Goal: Task Accomplishment & Management: Manage account settings

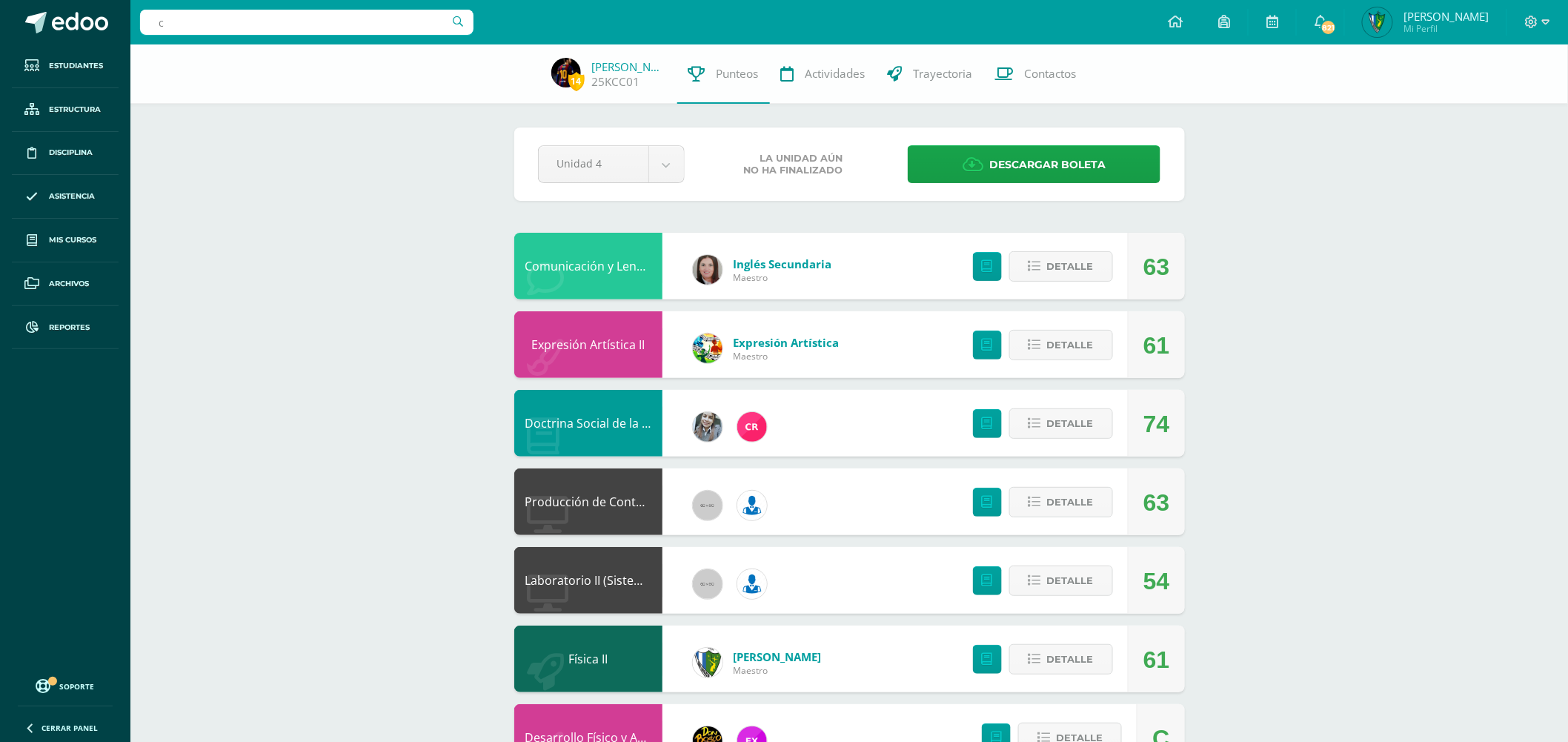
type input "césar Gabriel Godinez Pérez"
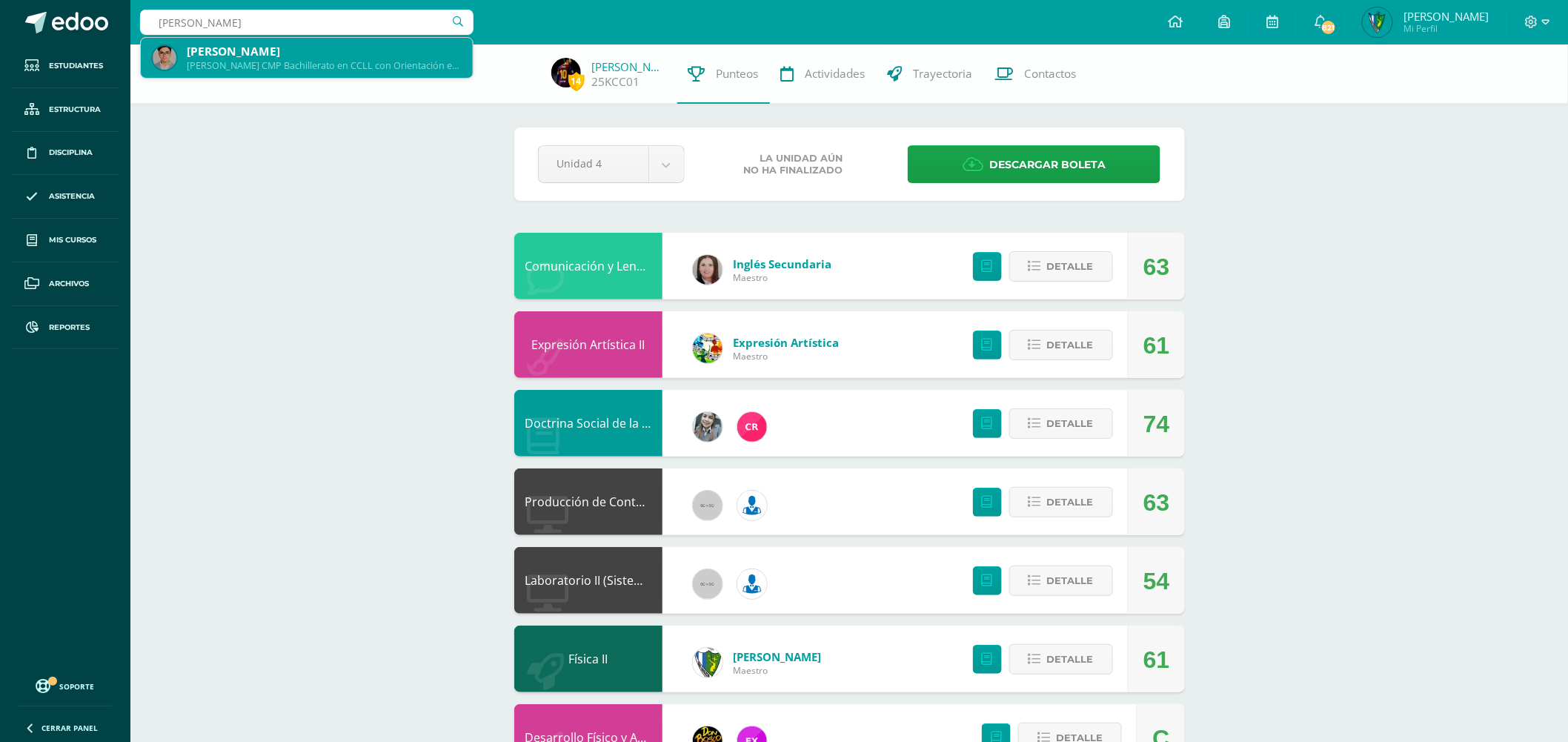
click at [373, 62] on div "Quinto Bachillerato CMP Bachillerato en CCLL con Orientación en Computación 21C…" at bounding box center [323, 65] width 274 height 12
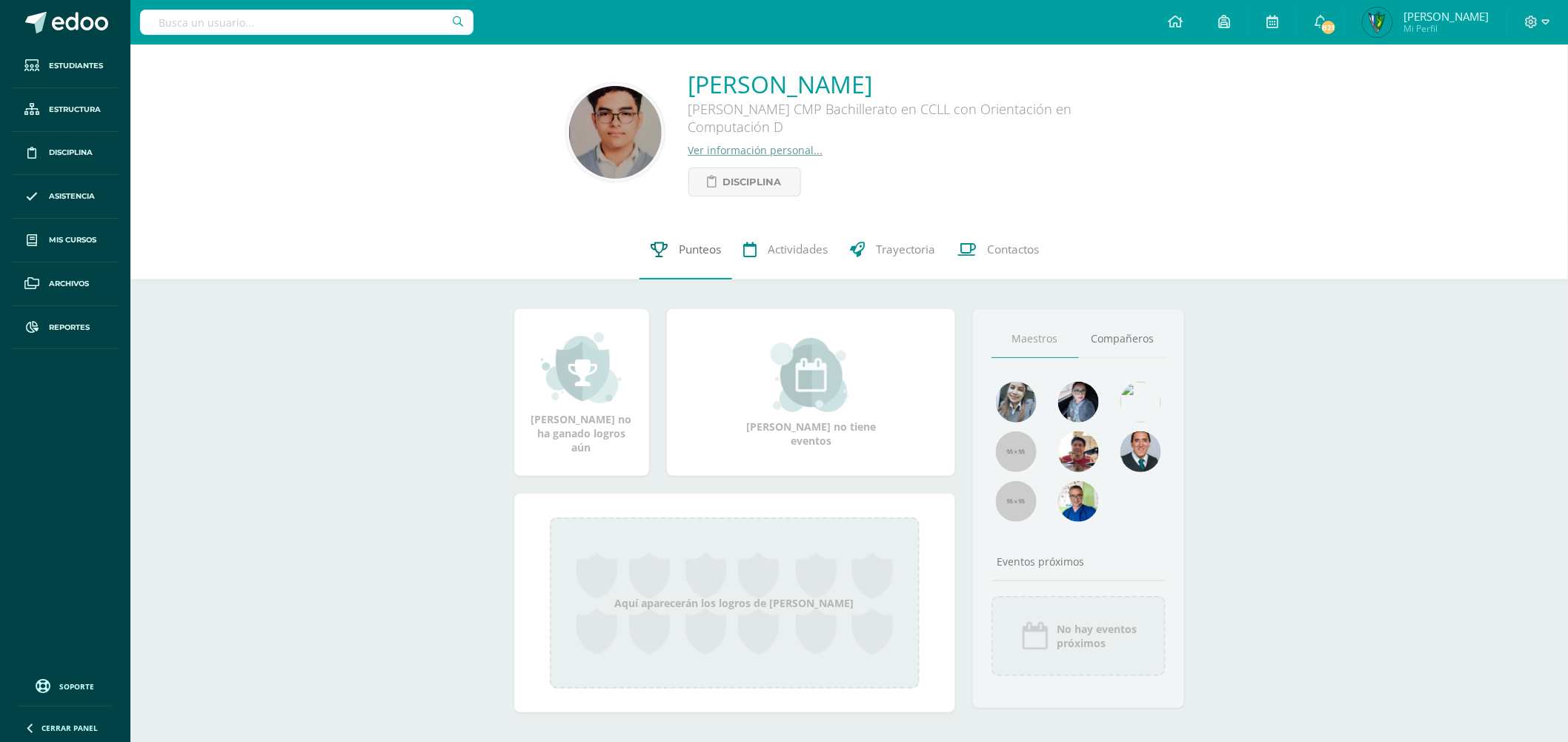
click at [709, 253] on span "Punteos" at bounding box center [700, 249] width 43 height 16
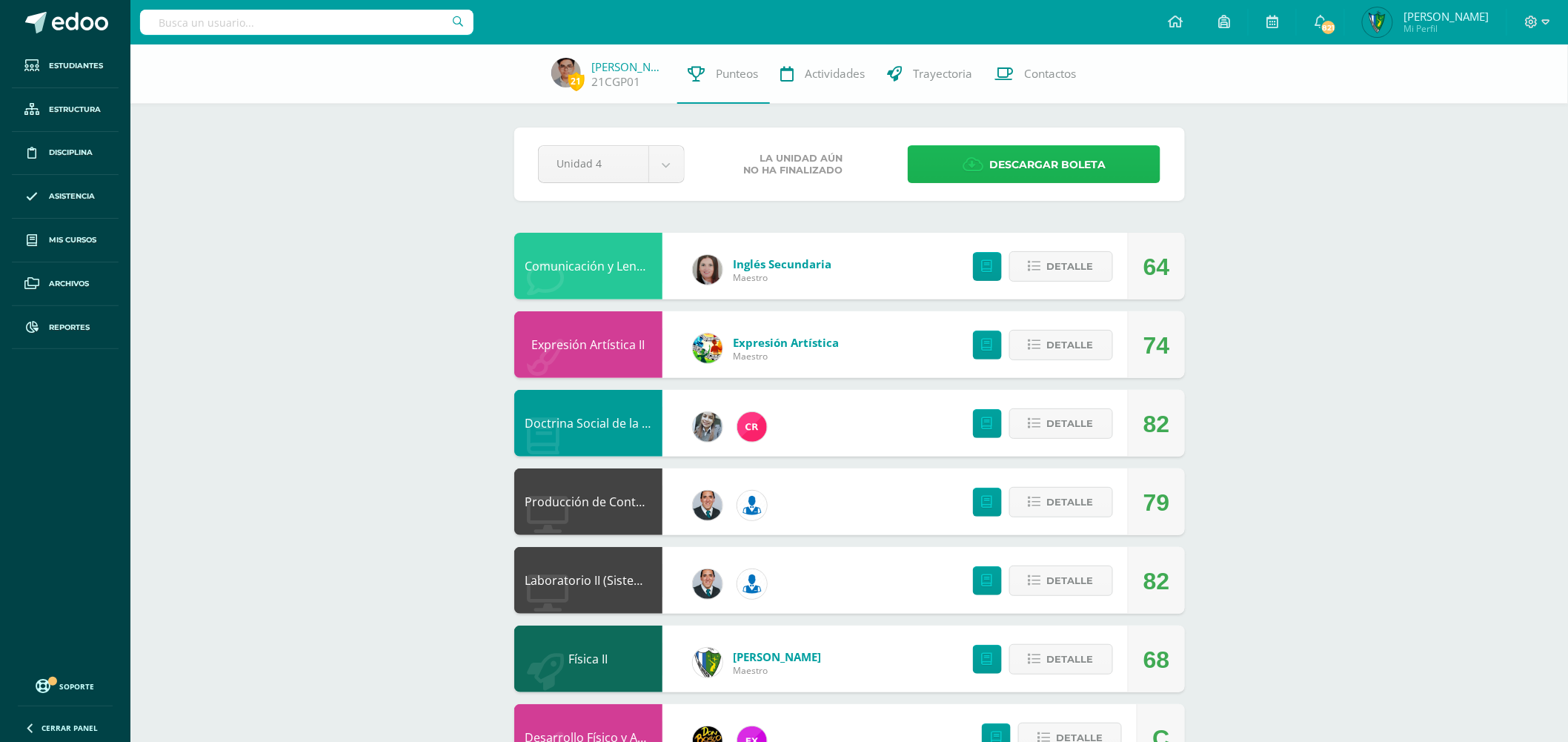
click at [1027, 167] on span "Descargar boleta" at bounding box center [1047, 165] width 117 height 37
click at [316, 19] on input "text" at bounding box center [306, 22] width 333 height 25
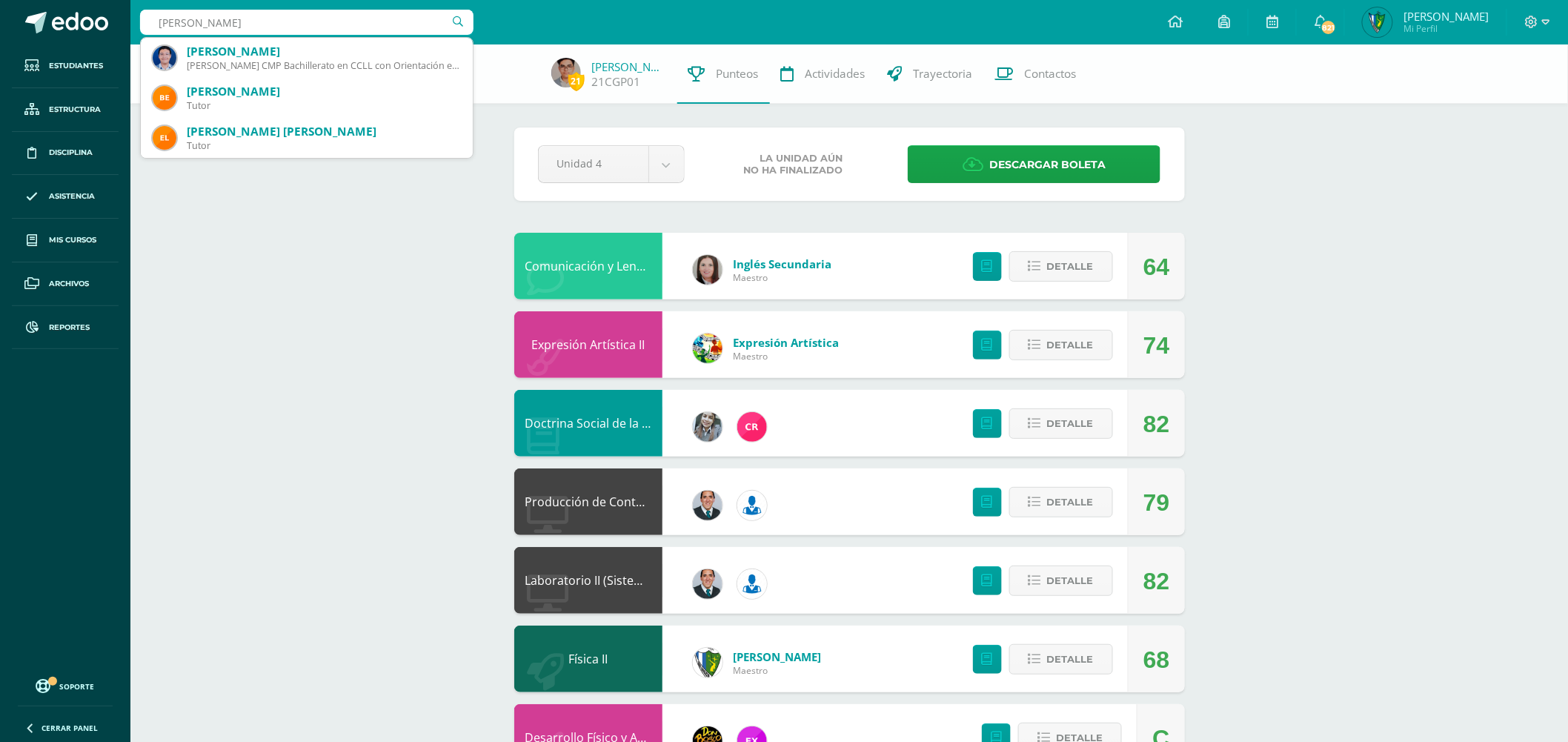
type input "rodas rey"
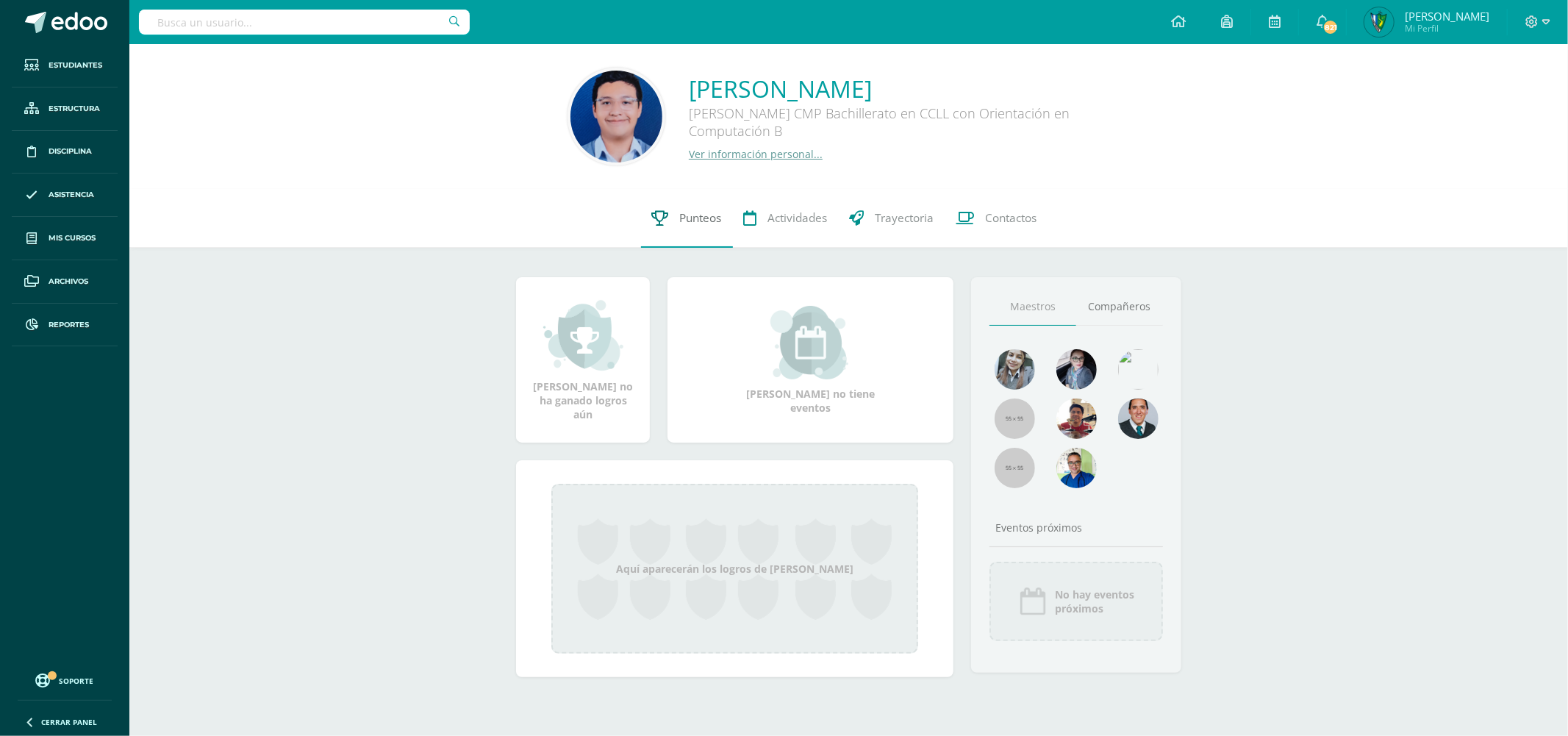
click at [718, 222] on span "Punteos" at bounding box center [701, 218] width 42 height 16
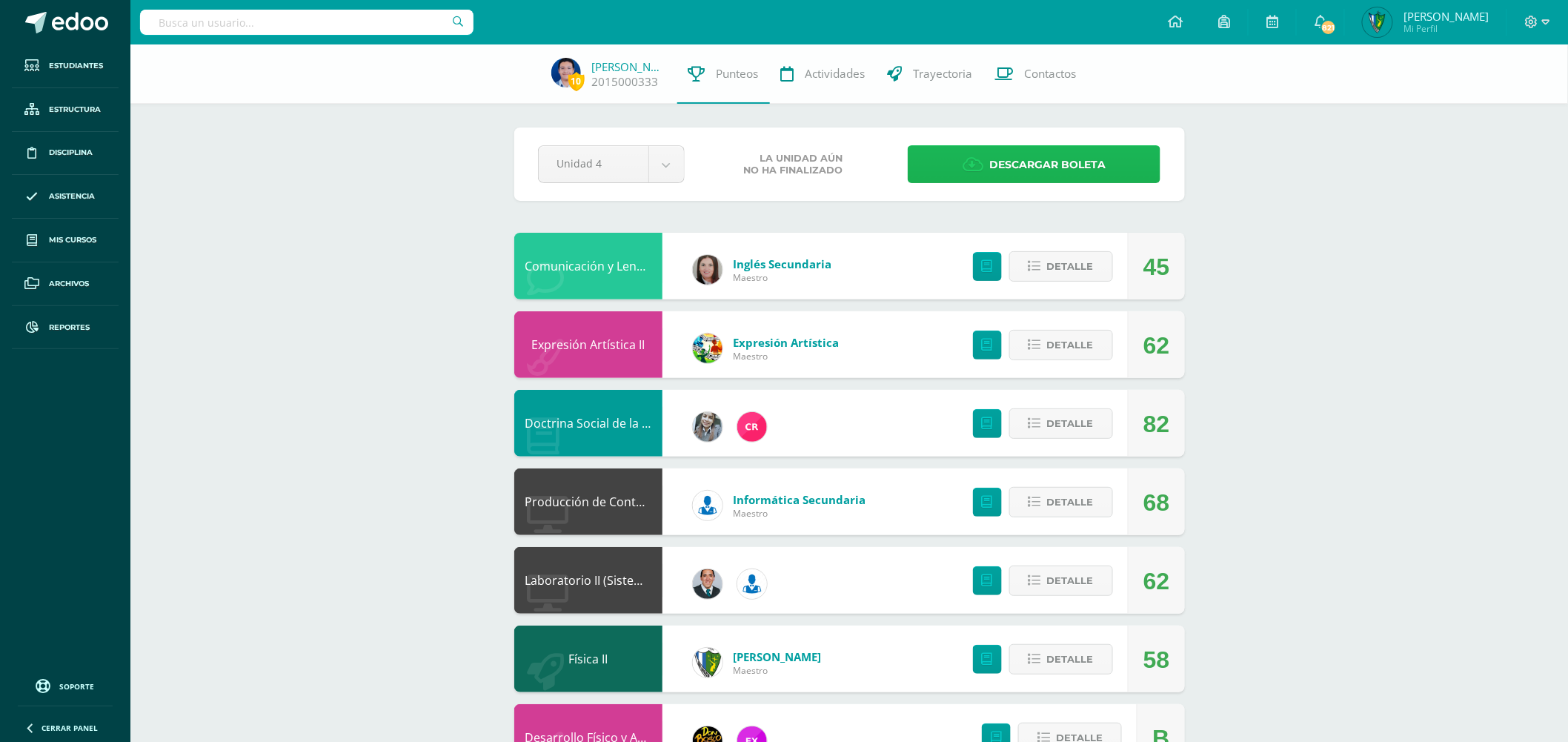
click at [1003, 156] on span "Descargar boleta" at bounding box center [1047, 165] width 117 height 37
click at [366, 17] on input "text" at bounding box center [306, 22] width 333 height 25
type input "chacon aguilar"
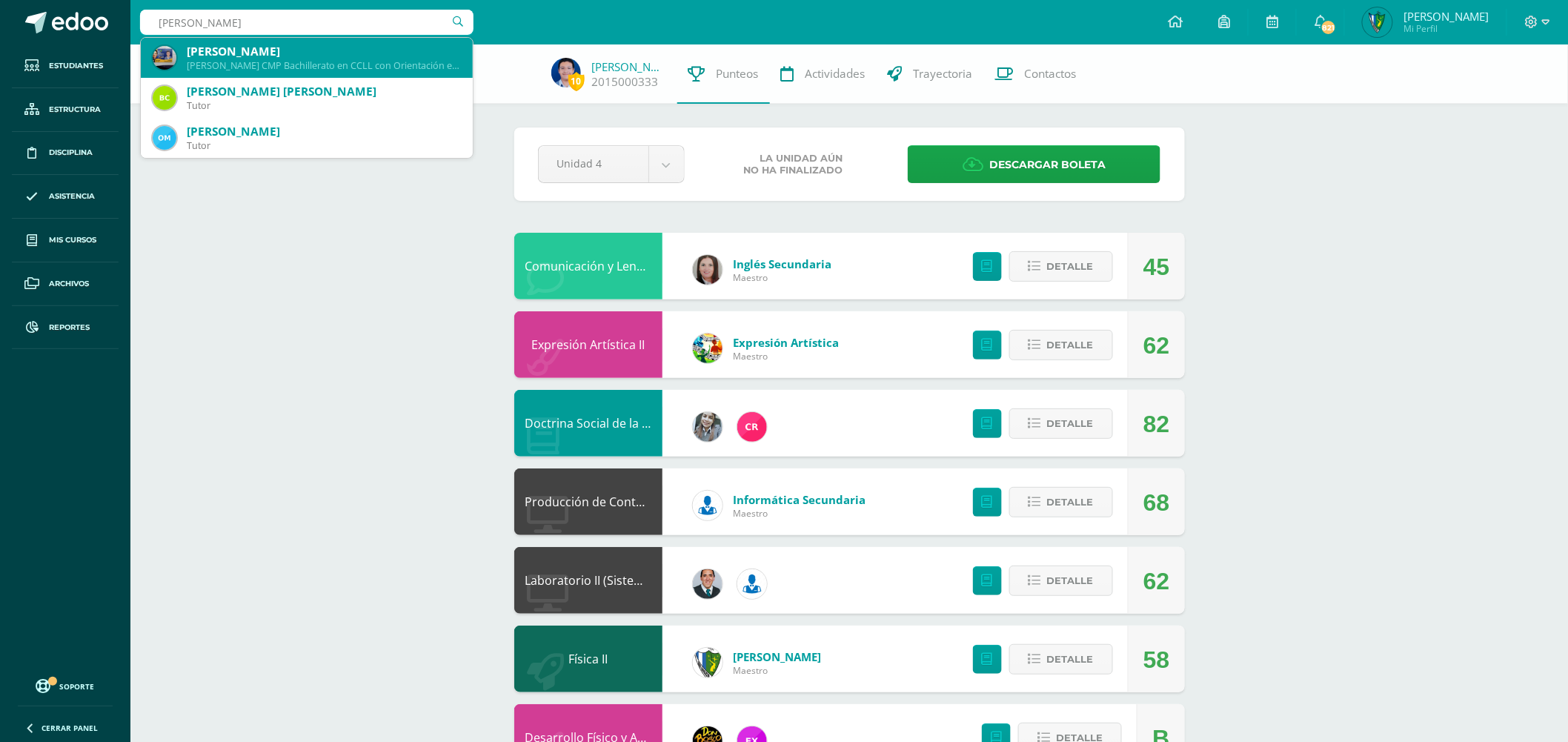
click at [346, 63] on div "Quinto Bachillerato CMP Bachillerato en CCLL con Orientación en Computación 201…" at bounding box center [323, 65] width 274 height 12
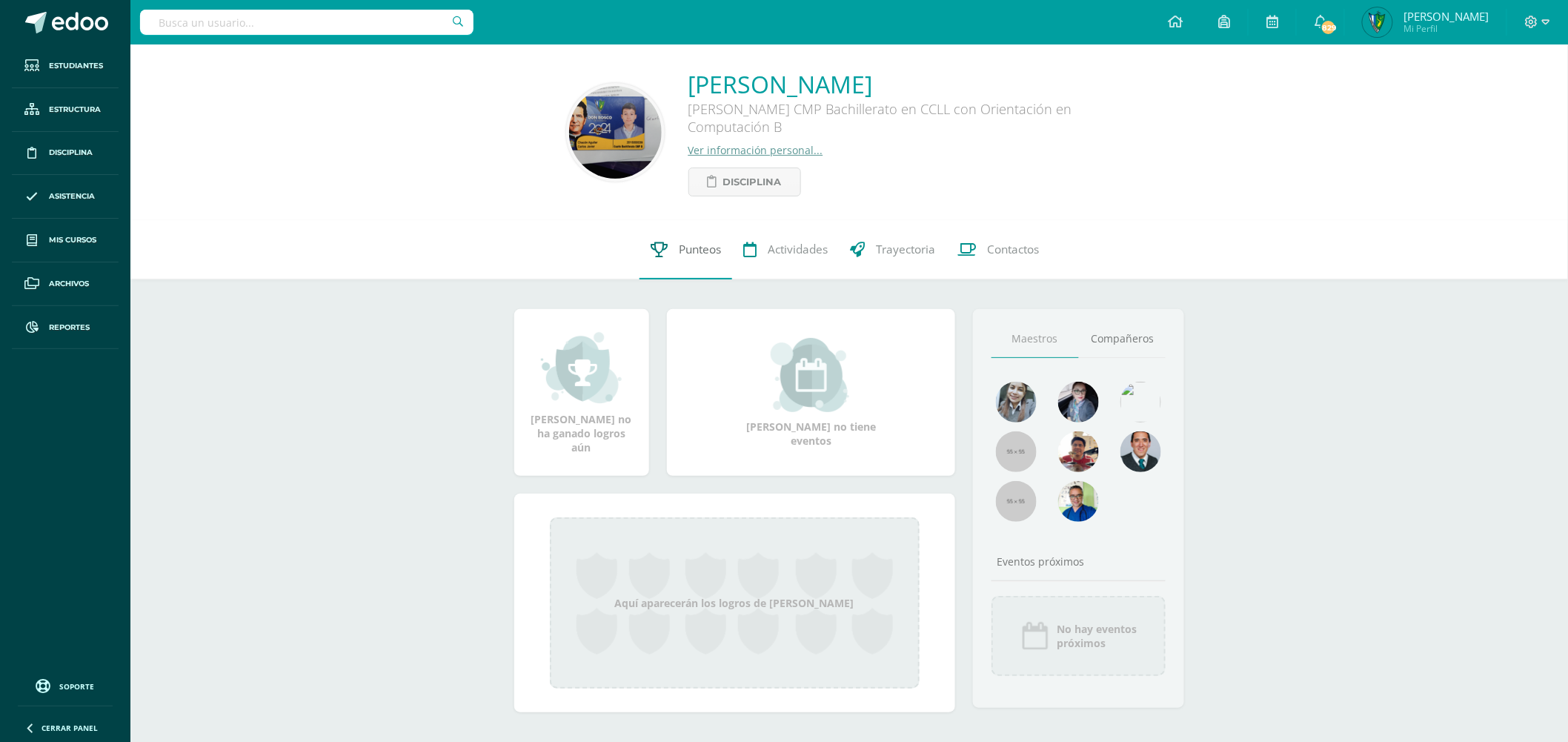
click at [670, 260] on link "Punteos" at bounding box center [686, 250] width 92 height 59
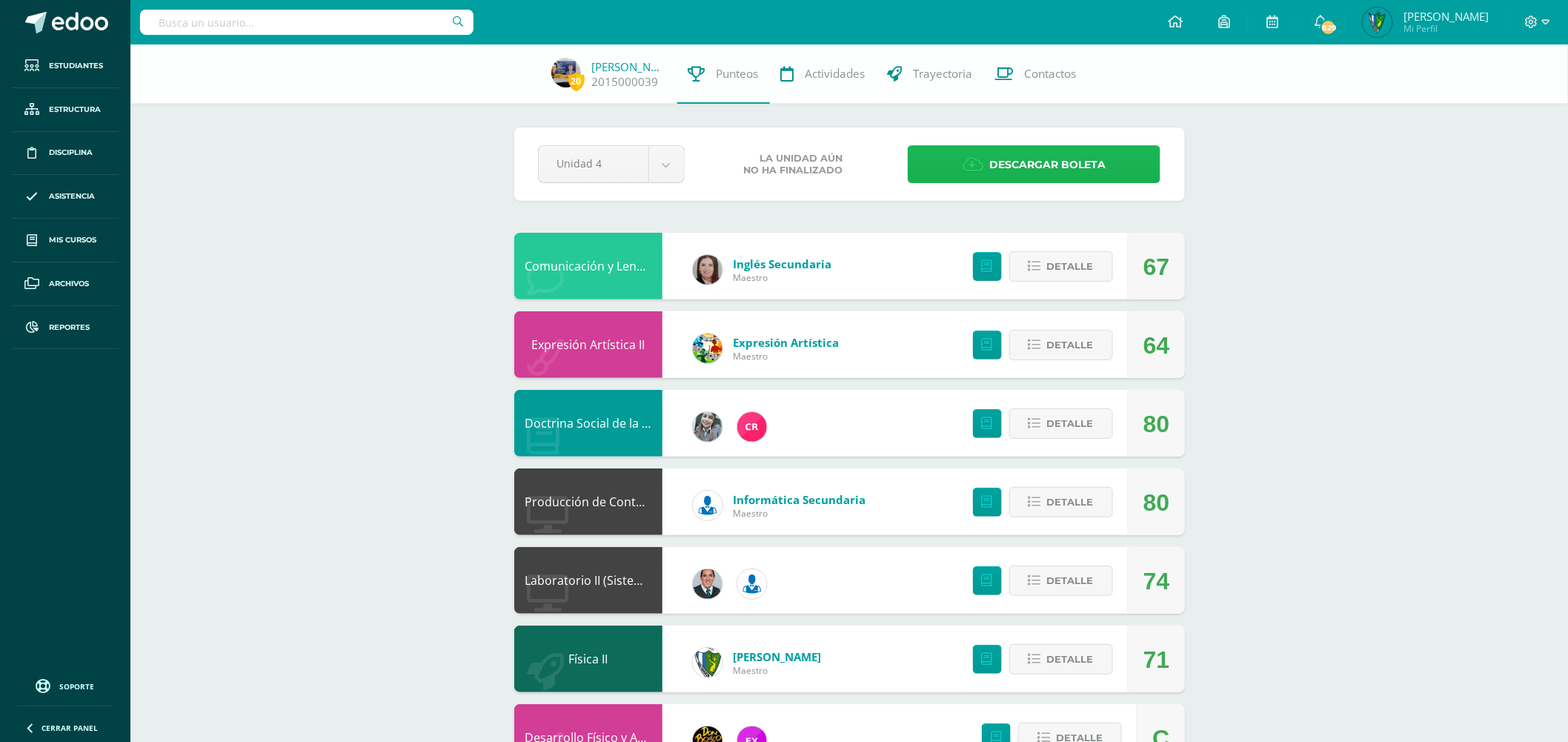
click at [1033, 159] on span "Descargar boleta" at bounding box center [1047, 165] width 117 height 37
click at [280, 23] on input "text" at bounding box center [306, 22] width 333 height 25
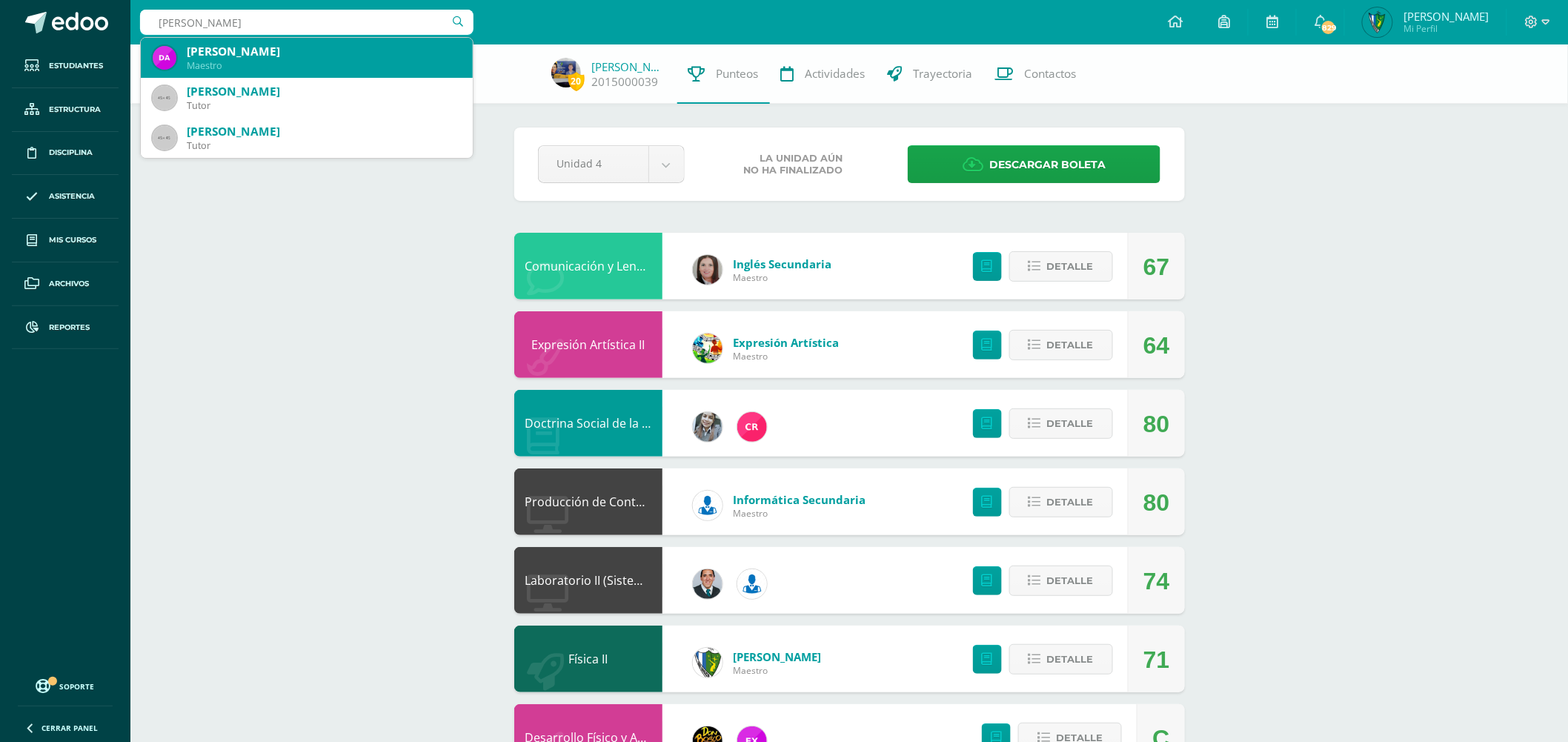
type input "gonzalez garcia sebastian"
click at [357, 57] on div "Sebastian Alejandro González García" at bounding box center [323, 51] width 274 height 16
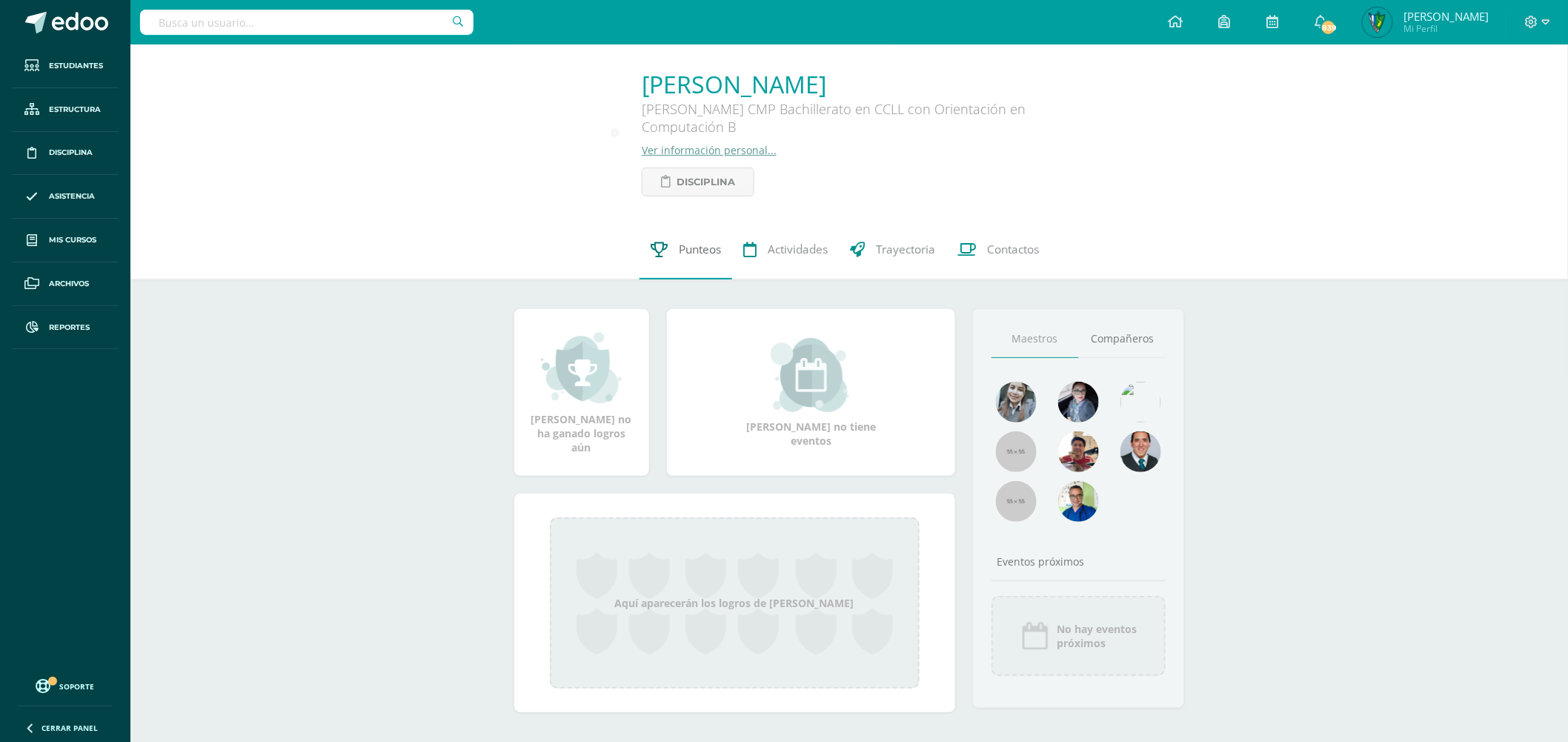
click at [690, 246] on span "Punteos" at bounding box center [700, 249] width 43 height 16
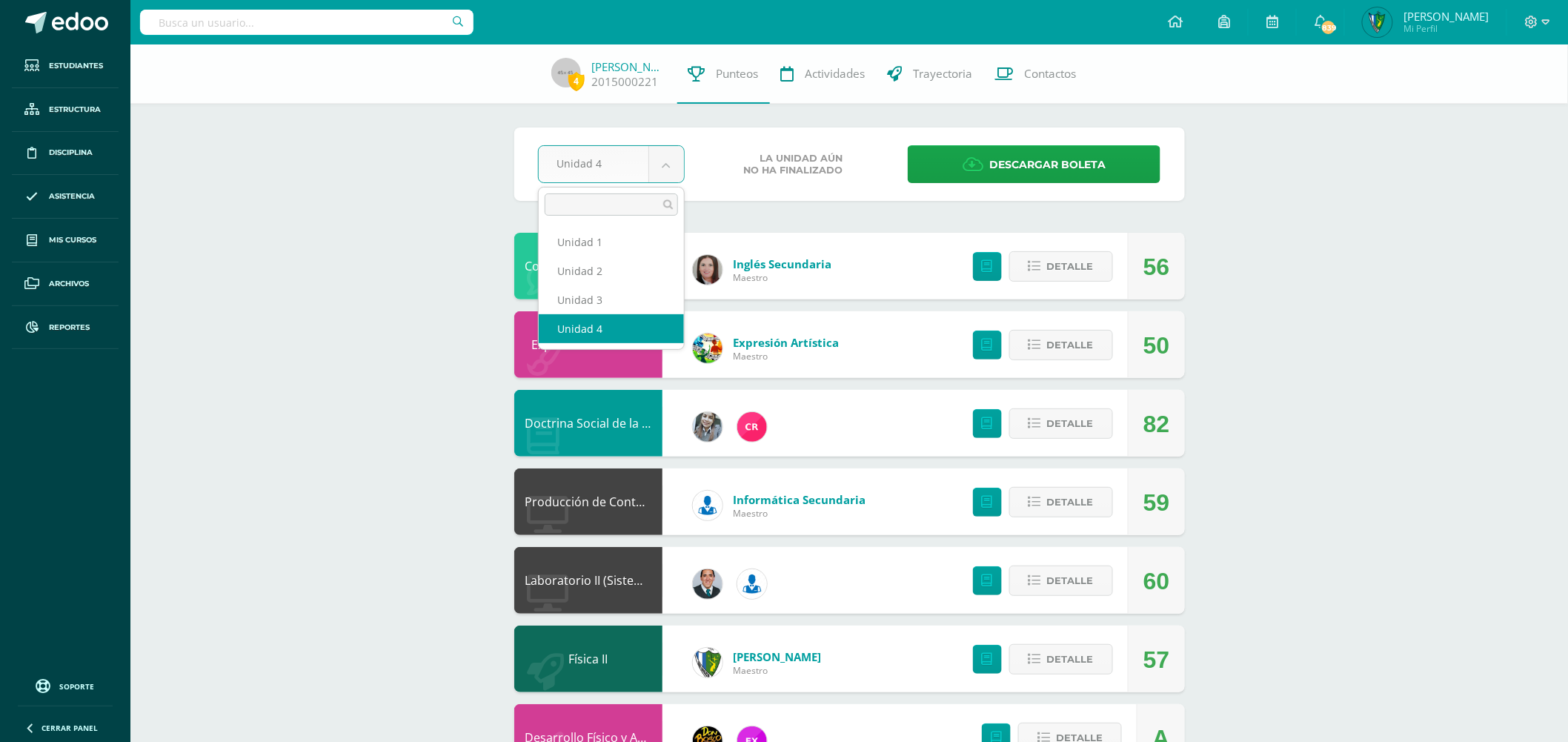
select select "Unidad 3"
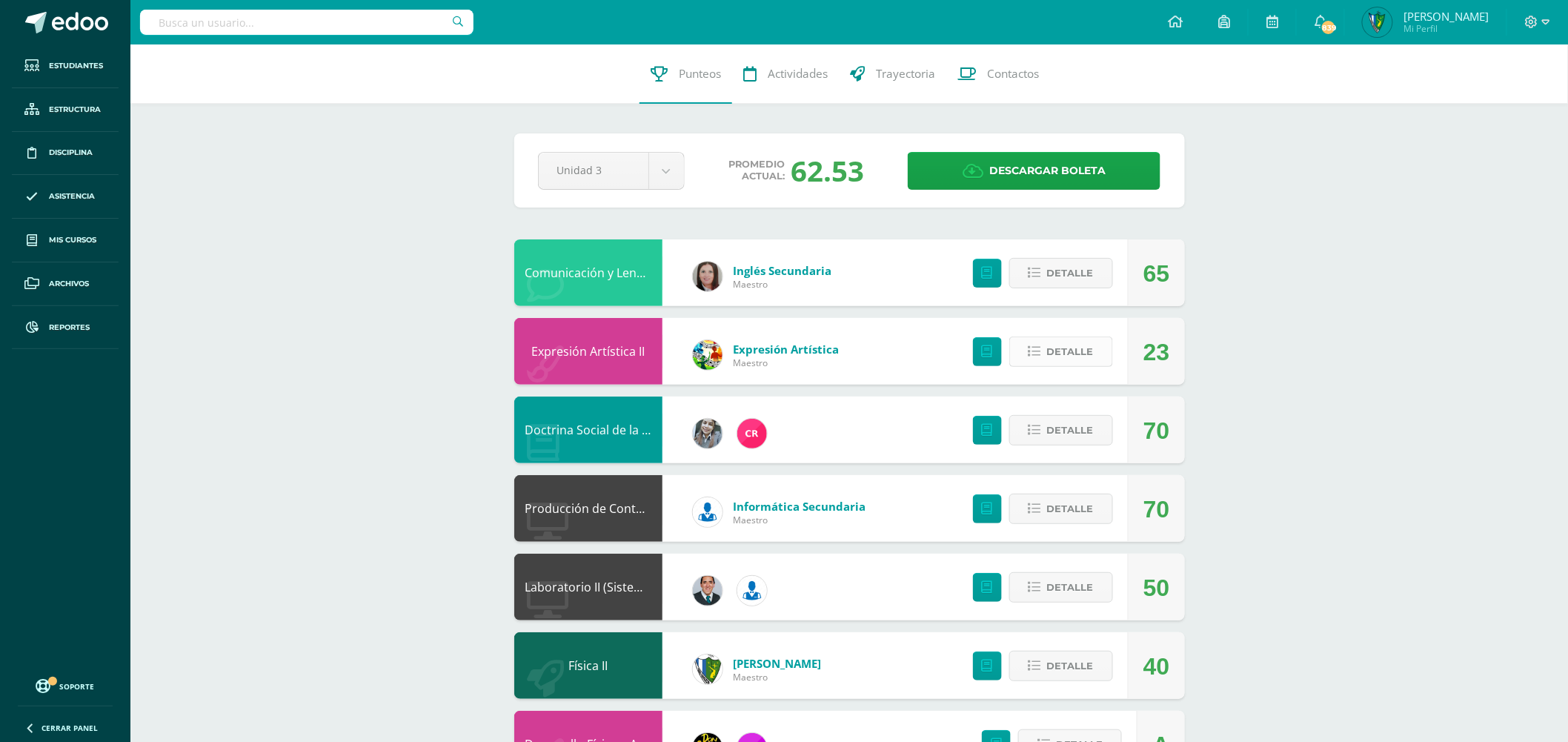
click at [1089, 346] on span "Detalle" at bounding box center [1071, 351] width 47 height 27
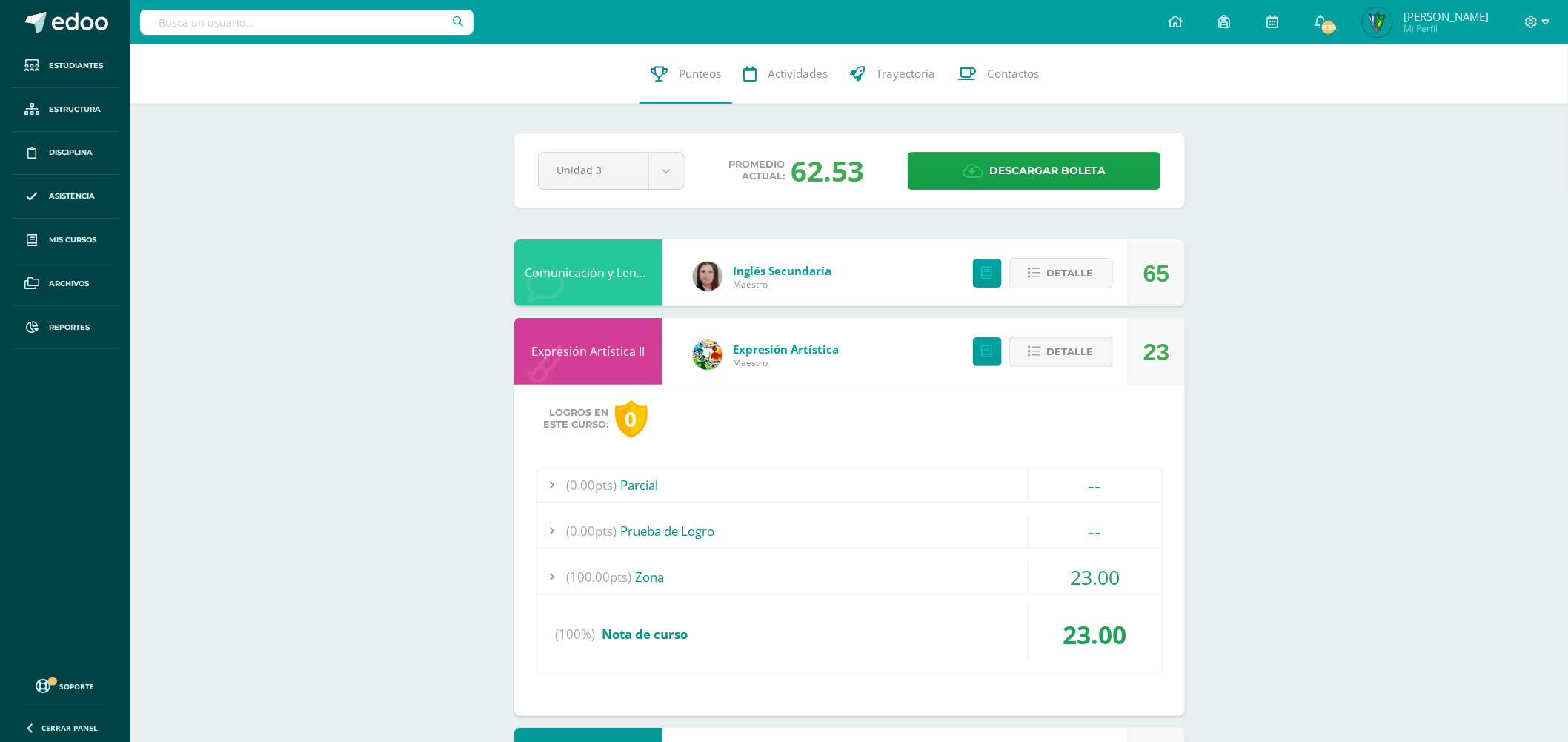
click at [1033, 351] on icon at bounding box center [1034, 352] width 12 height 12
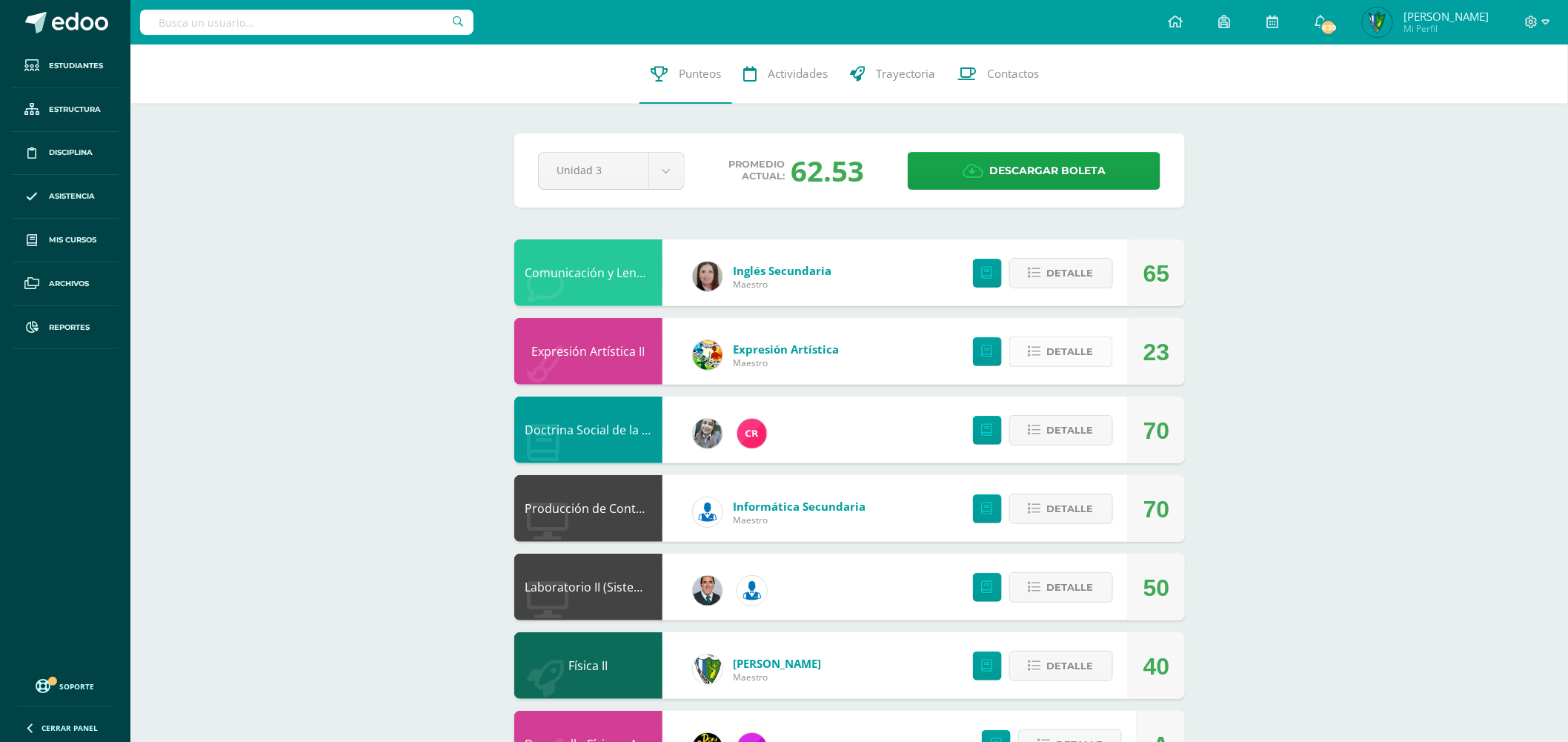
click at [1035, 351] on icon at bounding box center [1034, 352] width 12 height 12
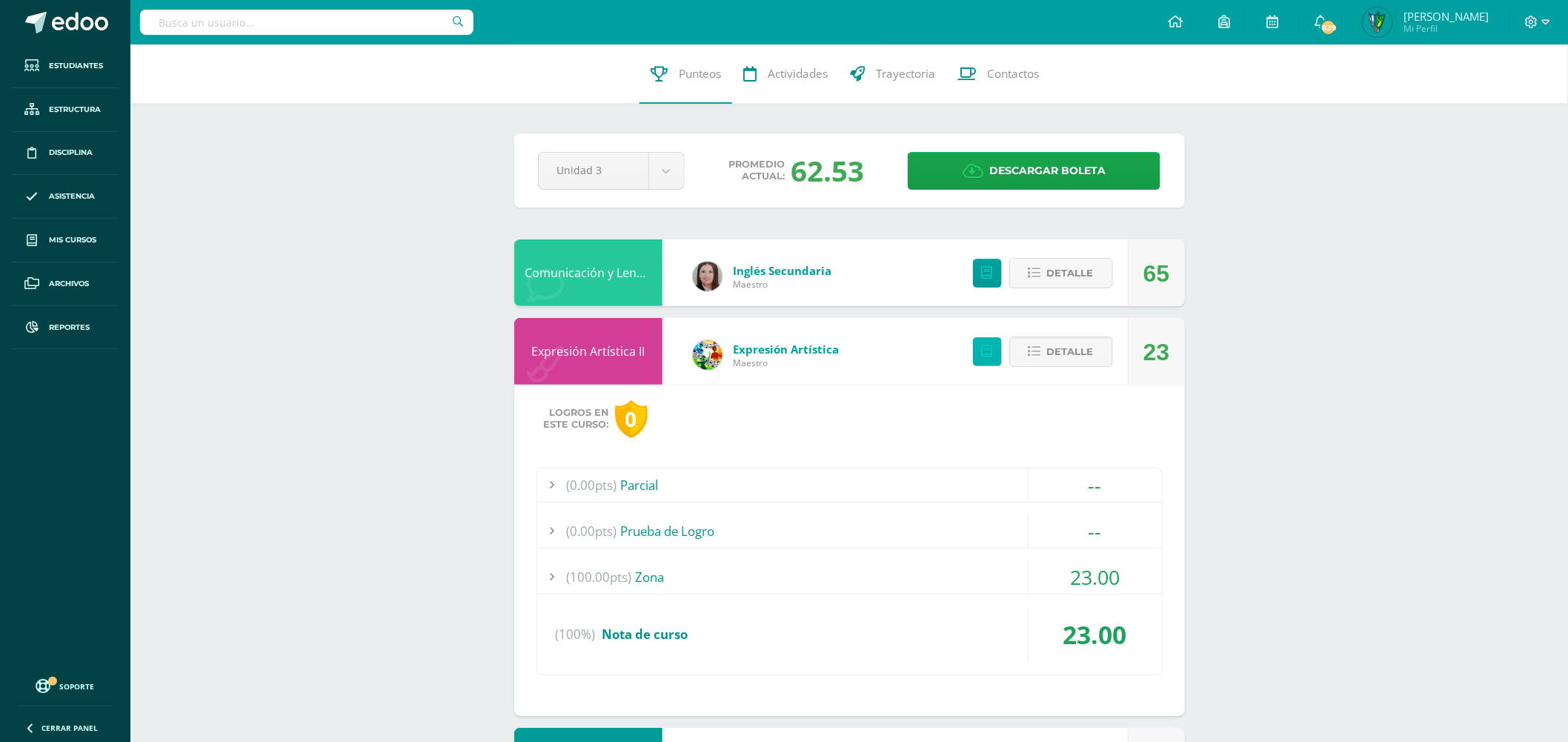
click at [976, 351] on link at bounding box center [987, 351] width 29 height 29
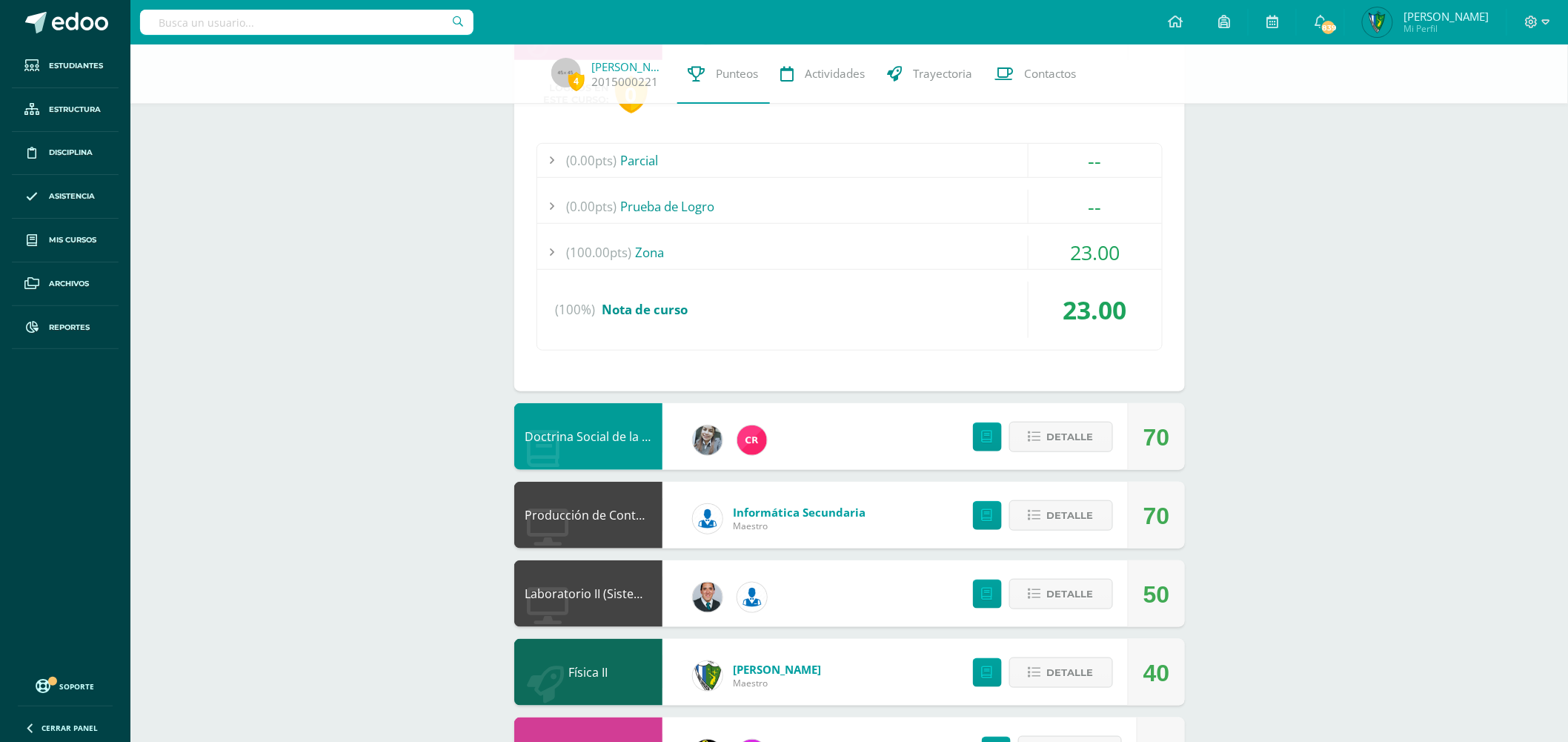
scroll to position [329, 0]
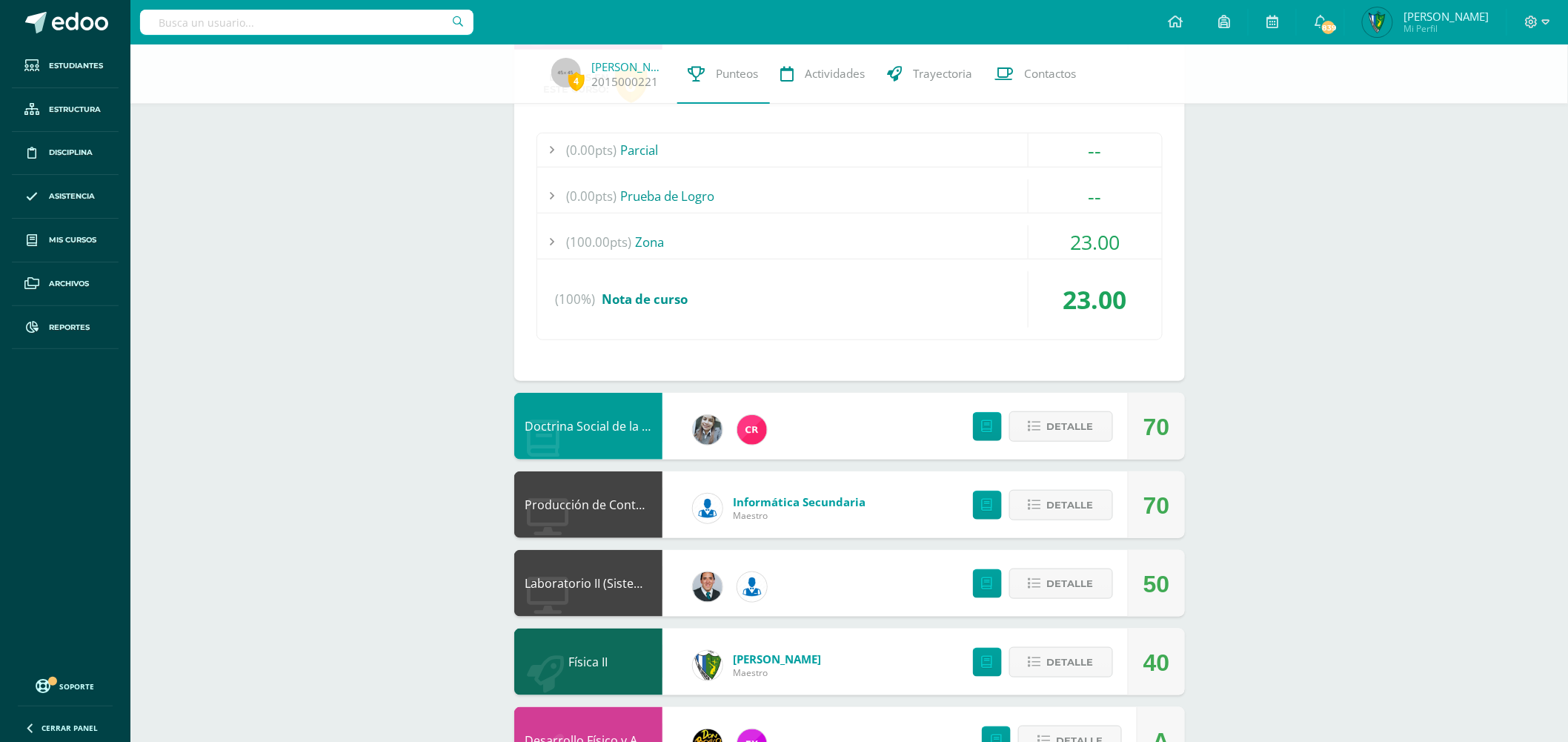
click at [644, 238] on div "(100.00pts) Zona" at bounding box center [849, 242] width 624 height 33
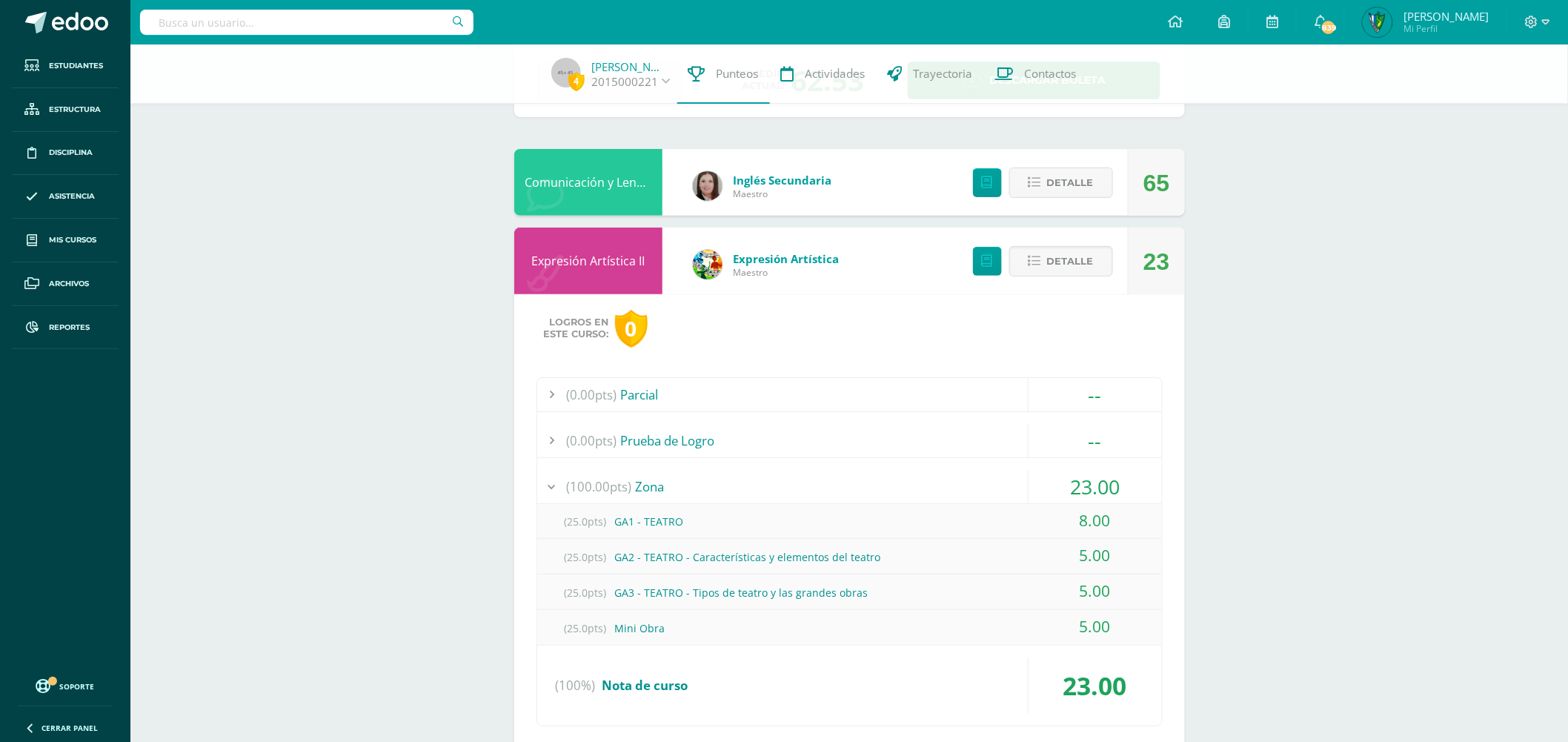
scroll to position [0, 0]
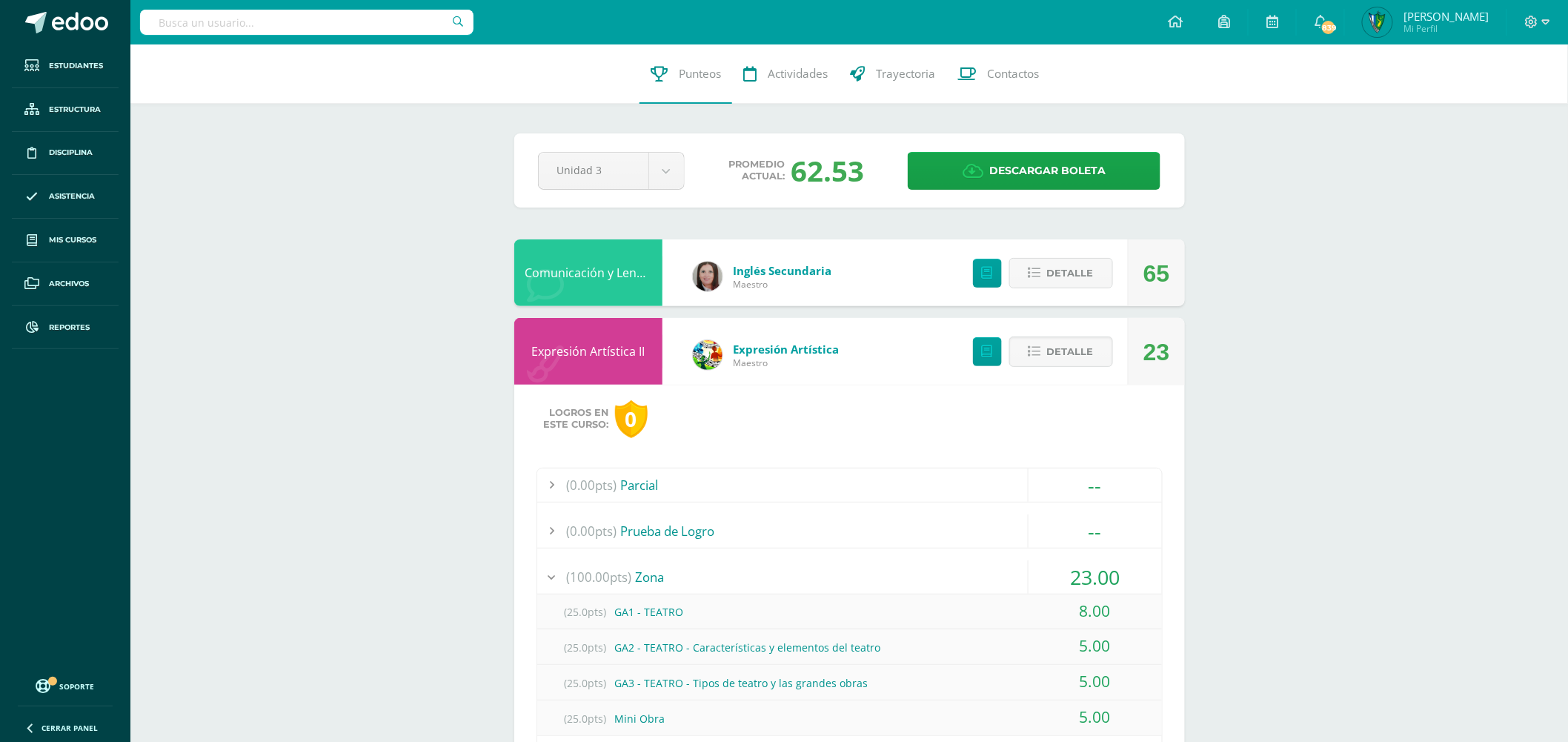
click at [589, 348] on link "Expresión Artística II" at bounding box center [588, 351] width 113 height 17
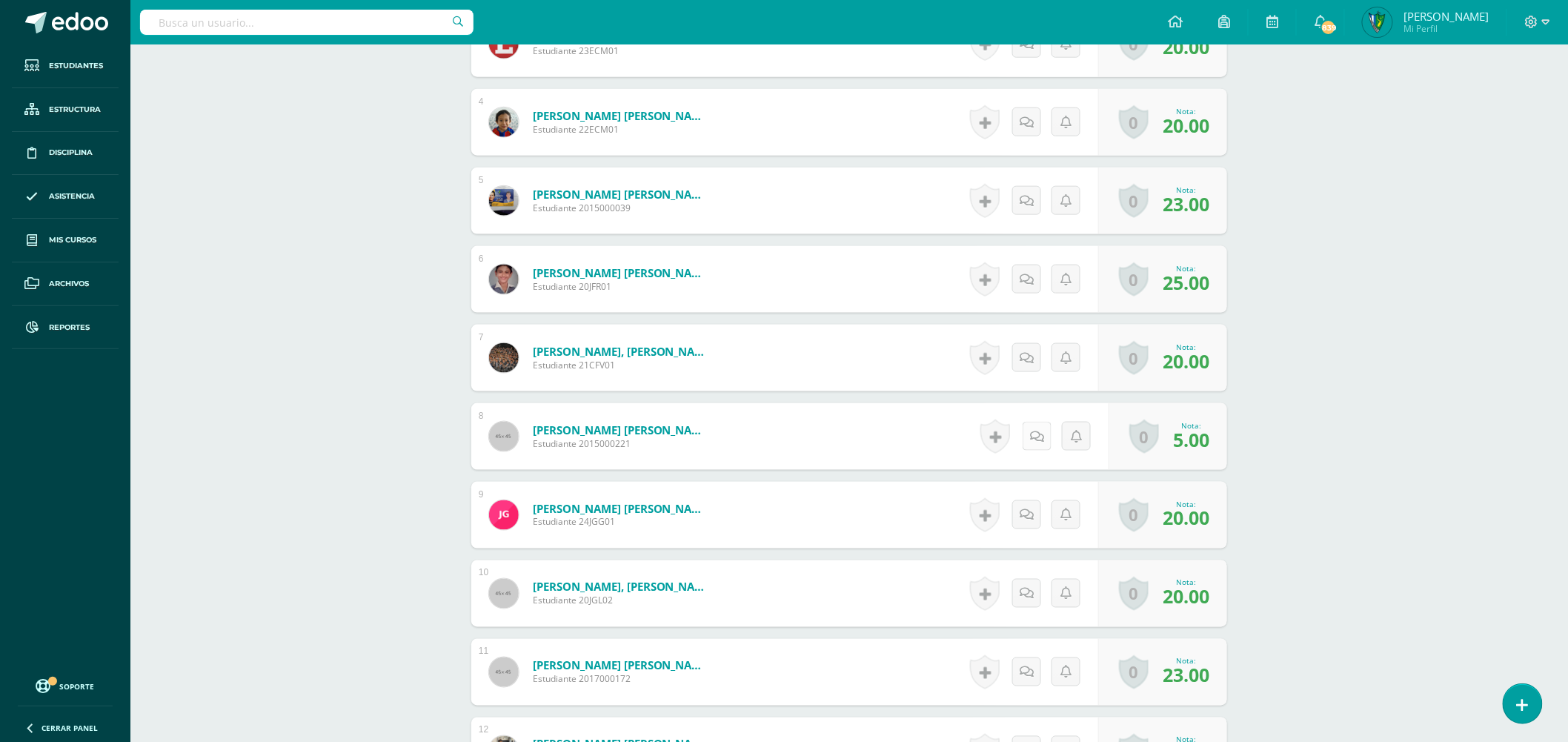
scroll to position [662, 0]
click at [1032, 441] on icon at bounding box center [1037, 436] width 14 height 12
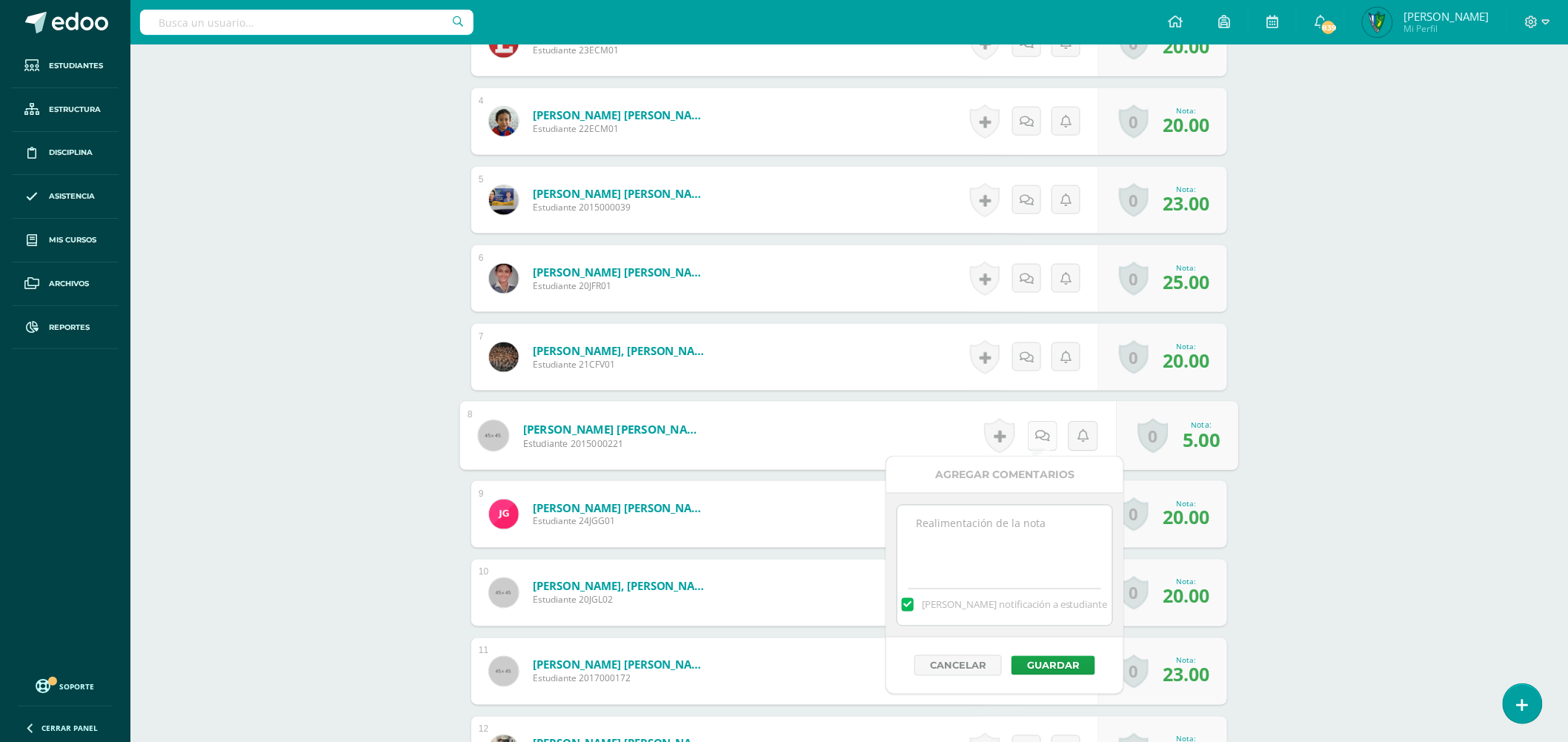
click at [1047, 446] on link at bounding box center [1042, 435] width 30 height 30
click at [818, 435] on form "González García, Sebastian Alejandro Estudiante 2015000221 Nota 5.00 0 Logros L…" at bounding box center [850, 435] width 779 height 69
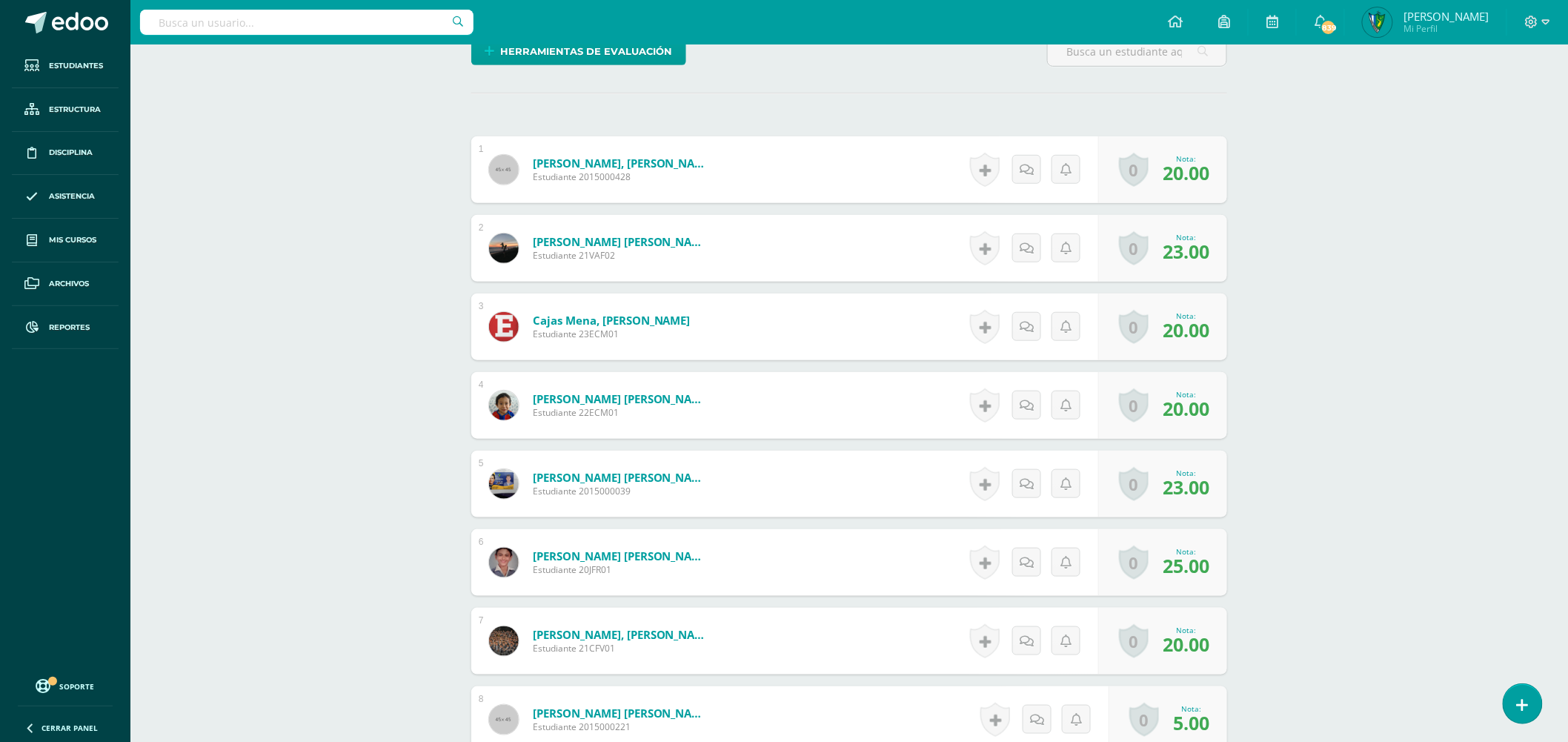
scroll to position [0, 0]
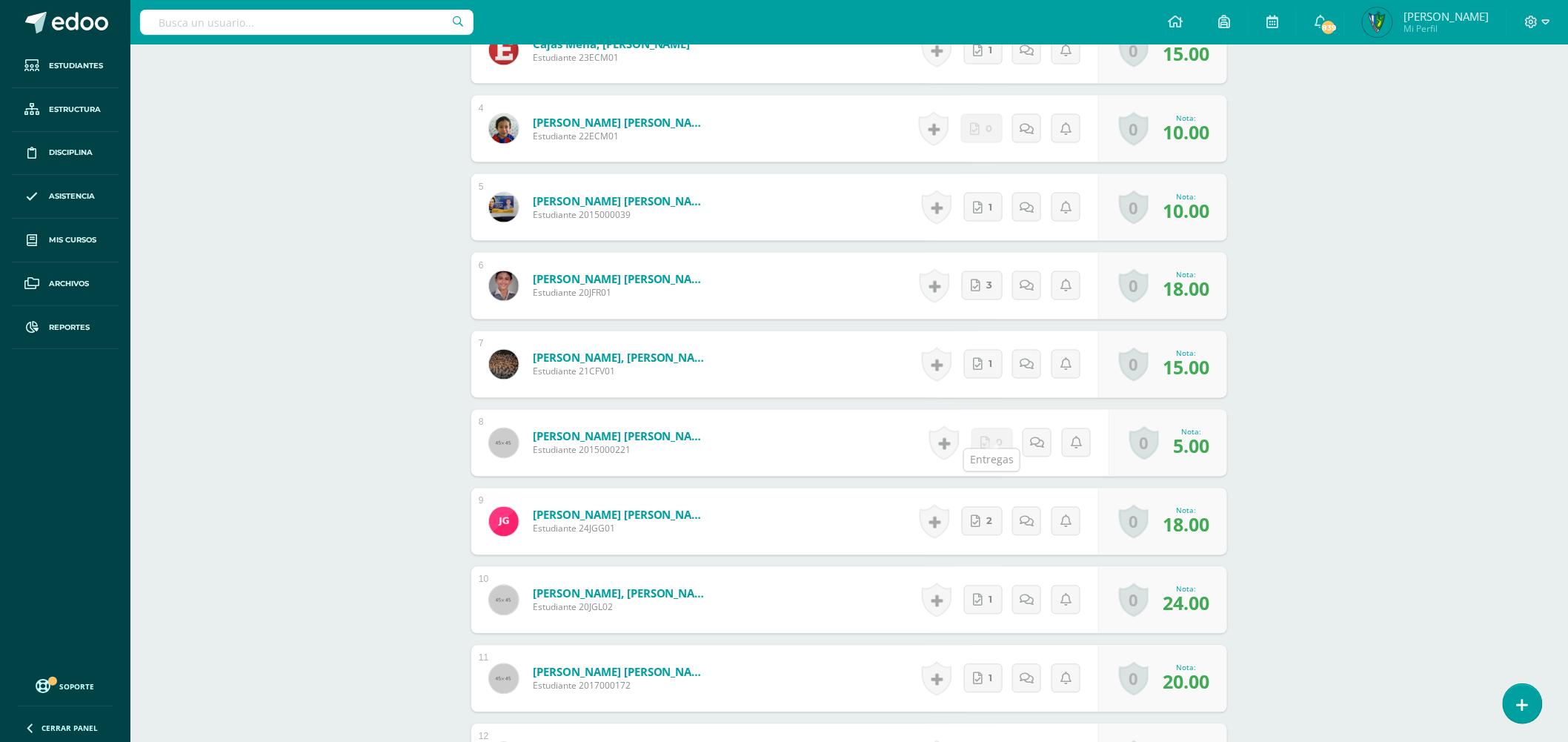
scroll to position [908, 0]
click at [998, 435] on link "0" at bounding box center [993, 442] width 42 height 29
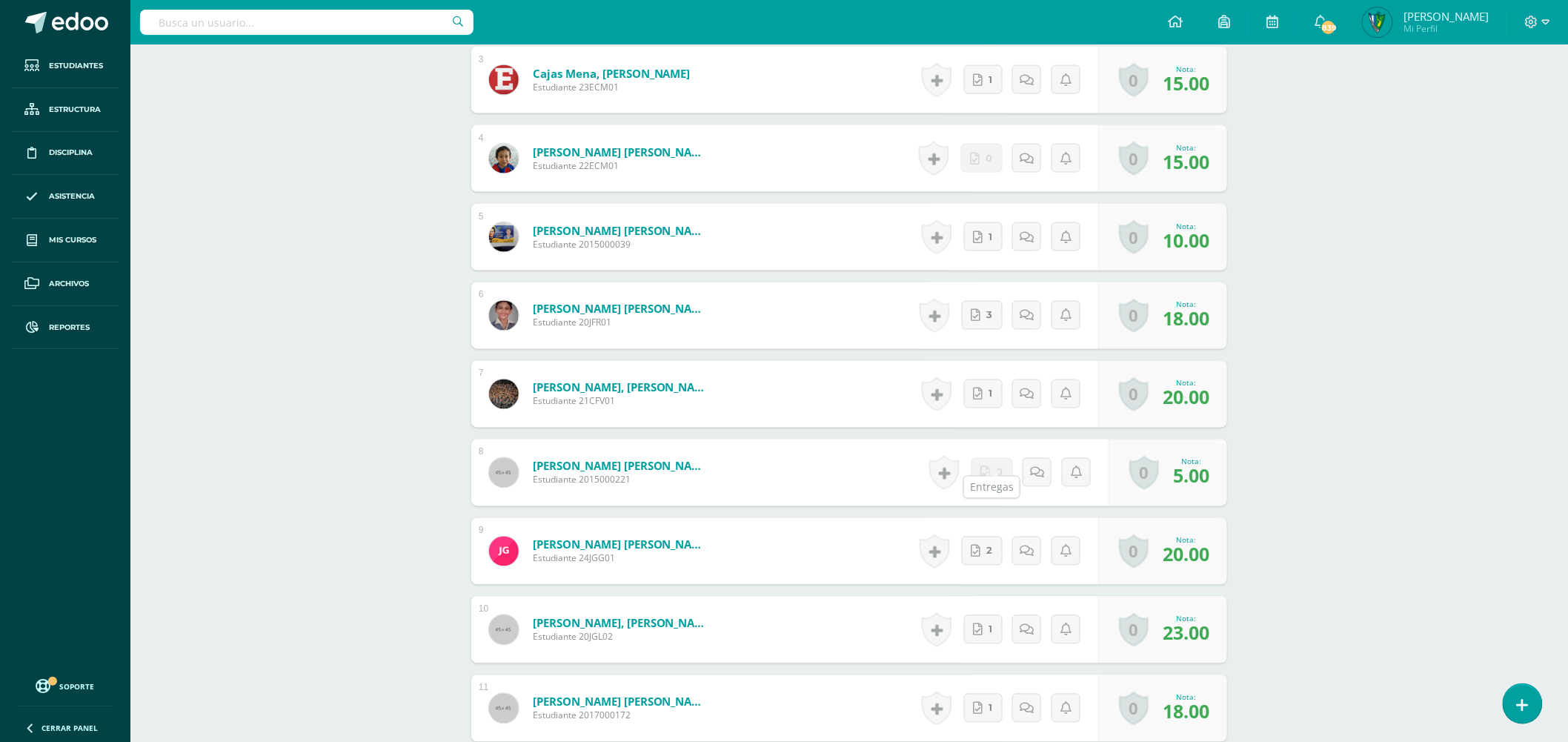
scroll to position [907, 0]
click at [979, 388] on icon at bounding box center [978, 394] width 10 height 12
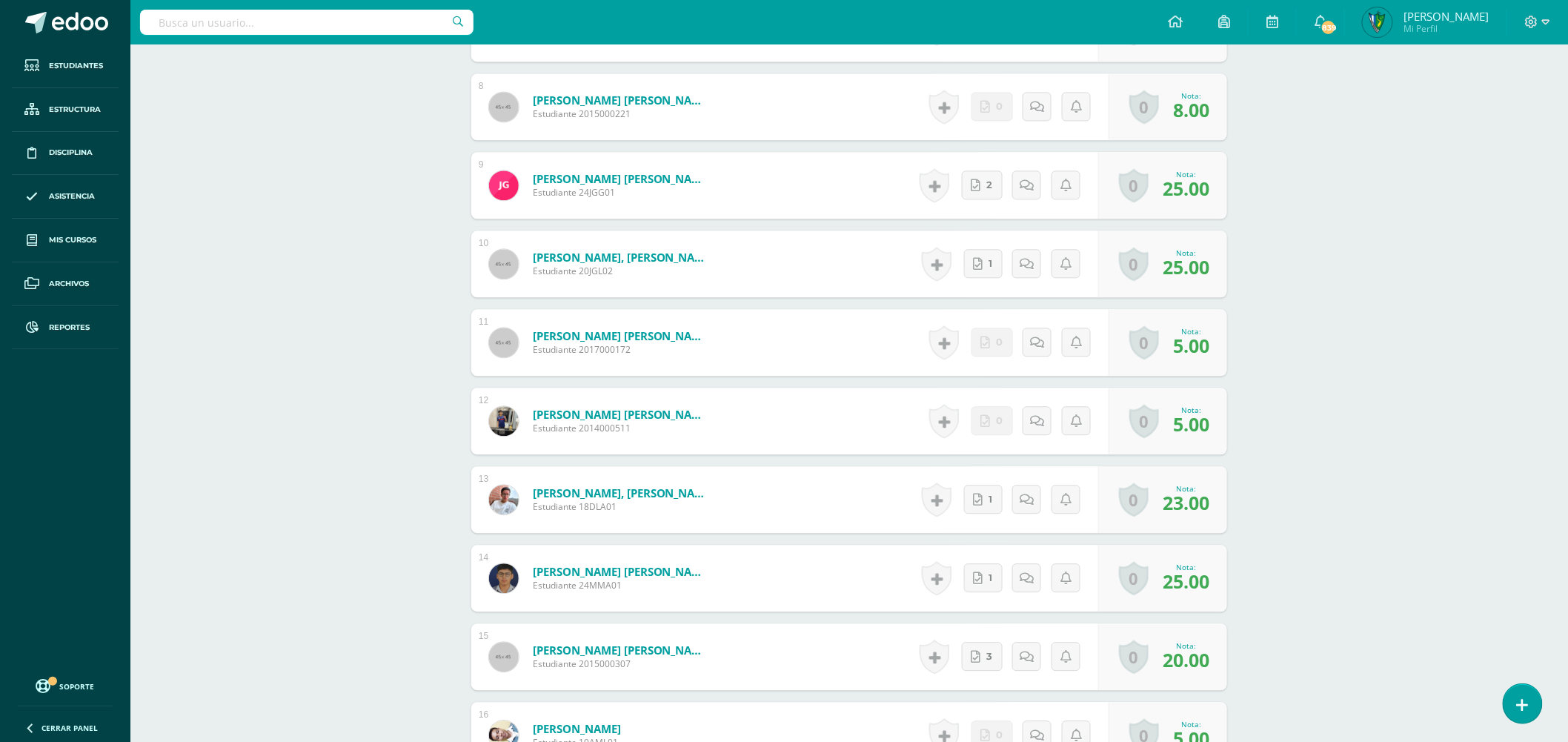
scroll to position [1344, 0]
click at [986, 484] on link "1" at bounding box center [987, 499] width 40 height 30
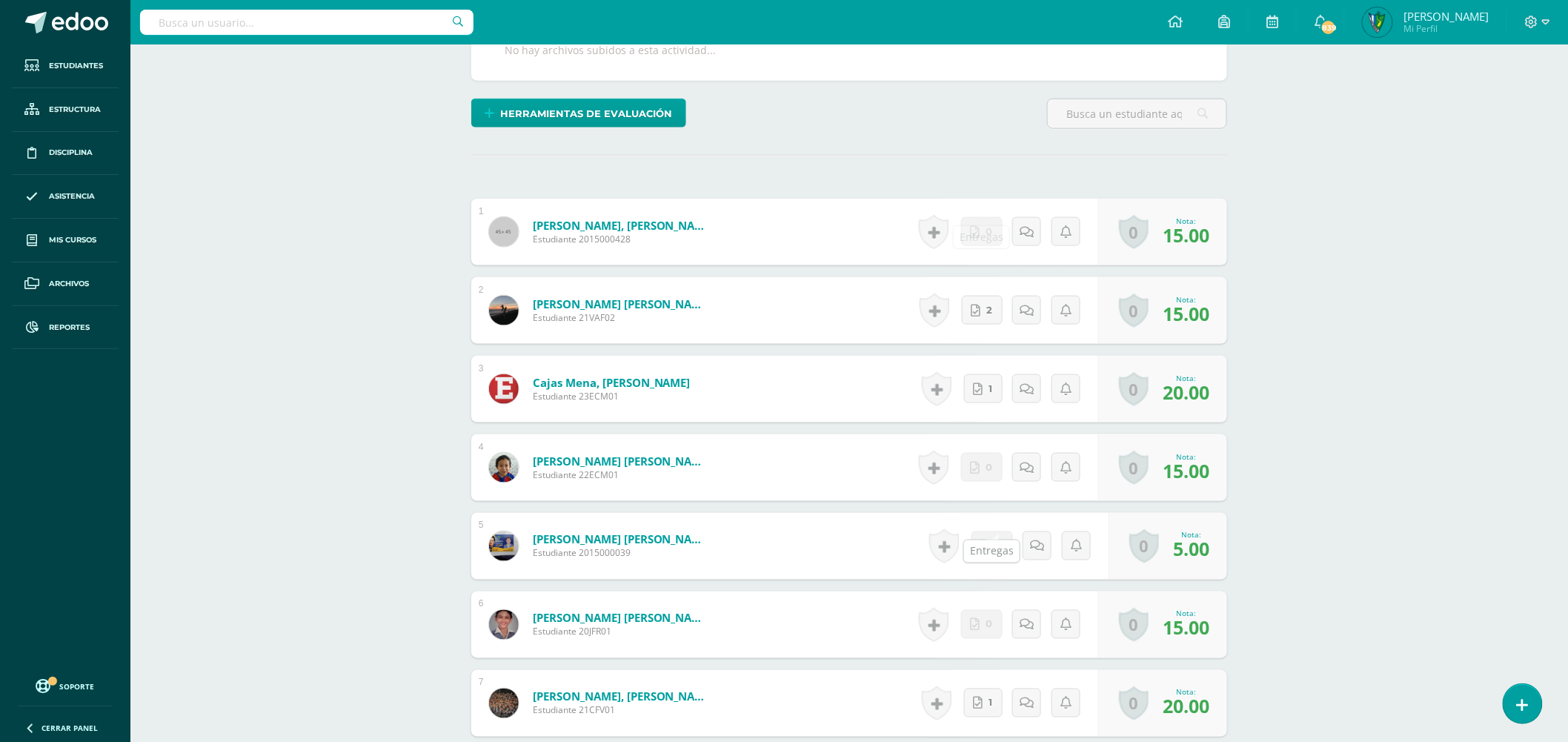
scroll to position [356, 0]
